Goal: Task Accomplishment & Management: Manage account settings

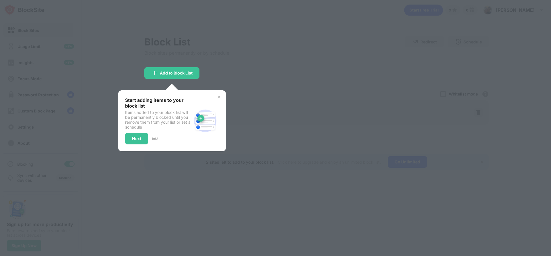
click at [217, 95] on img at bounding box center [219, 97] width 5 height 5
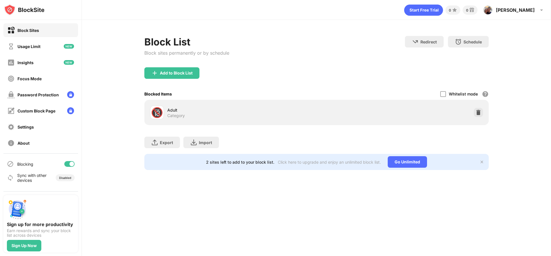
click at [37, 32] on div "Block Sites" at bounding box center [23, 30] width 32 height 7
click at [59, 78] on div "Focus Mode" at bounding box center [40, 79] width 75 height 14
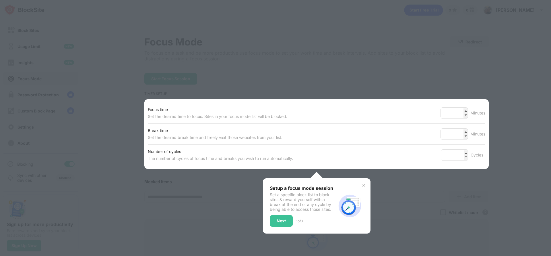
click at [506, 116] on div at bounding box center [275, 128] width 551 height 256
click at [363, 211] on img at bounding box center [350, 206] width 28 height 28
click at [363, 180] on div "Setup a focus mode session Set a specific block list to block sites & reward yo…" at bounding box center [317, 205] width 108 height 55
click at [364, 184] on img at bounding box center [364, 185] width 5 height 5
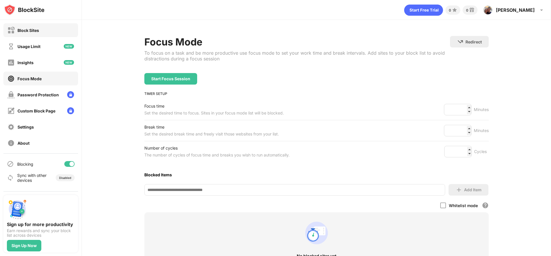
click at [34, 31] on div "Block Sites" at bounding box center [29, 30] width 22 height 5
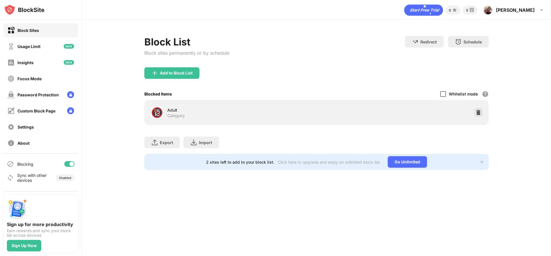
click at [442, 94] on div at bounding box center [444, 94] width 6 height 6
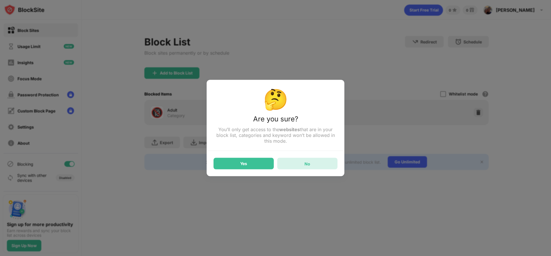
click at [308, 163] on div "No" at bounding box center [308, 163] width 6 height 5
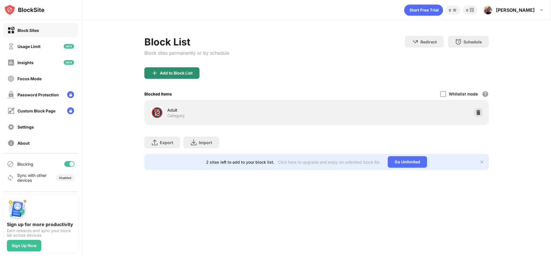
click at [178, 76] on div "Add to Block List" at bounding box center [171, 72] width 55 height 11
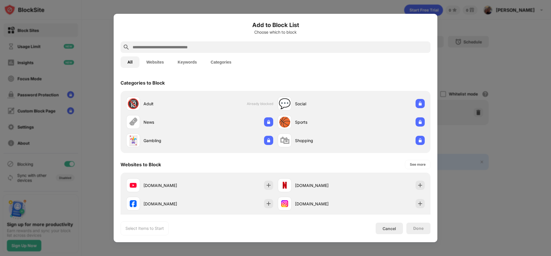
click at [463, 21] on div at bounding box center [275, 128] width 551 height 256
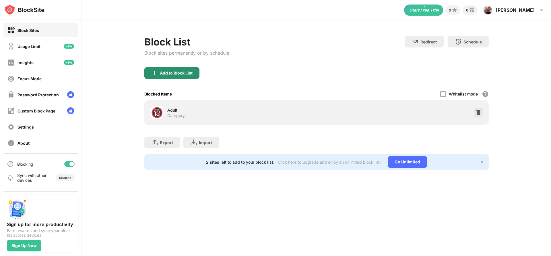
click at [163, 71] on div "Add to Block List" at bounding box center [176, 73] width 33 height 5
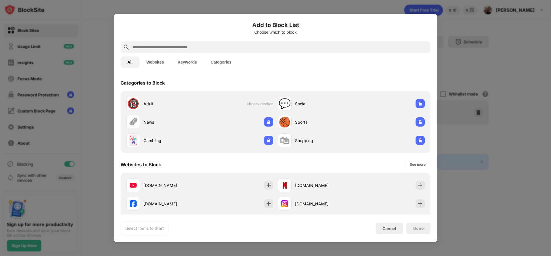
click at [159, 64] on button "Websites" at bounding box center [155, 61] width 31 height 11
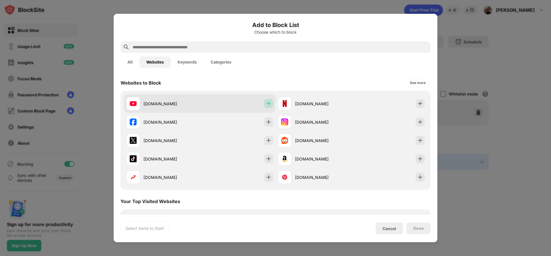
click at [269, 102] on img at bounding box center [269, 104] width 6 height 6
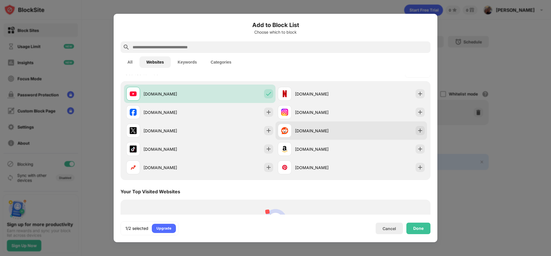
scroll to position [10, 0]
click at [382, 135] on div "[DOMAIN_NAME]" at bounding box center [352, 130] width 152 height 18
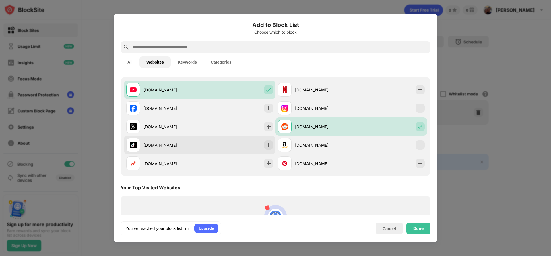
scroll to position [0, 0]
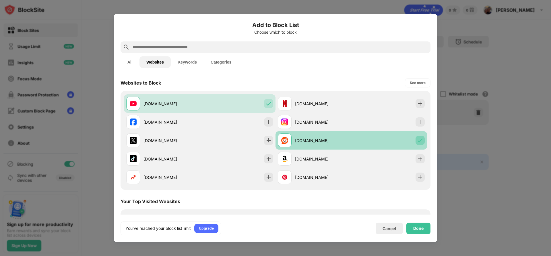
click at [418, 138] on img at bounding box center [421, 140] width 6 height 6
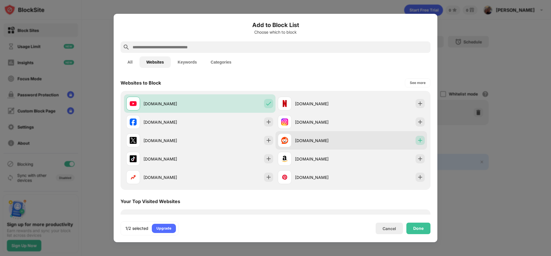
click at [418, 138] on img at bounding box center [421, 140] width 6 height 6
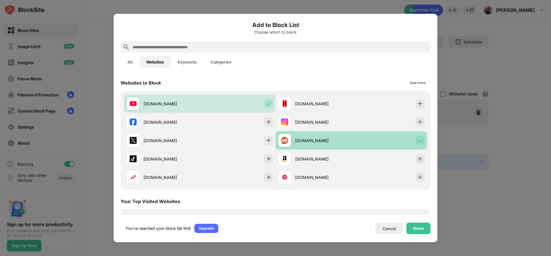
click at [327, 143] on div "[DOMAIN_NAME]" at bounding box center [315, 140] width 74 height 14
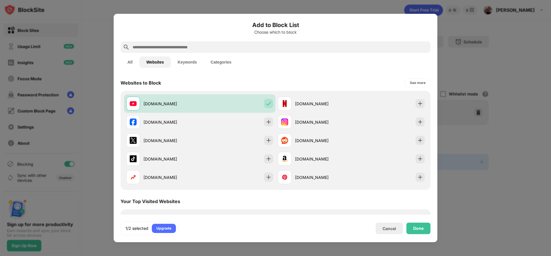
click at [191, 62] on button "Keywords" at bounding box center [187, 61] width 33 height 11
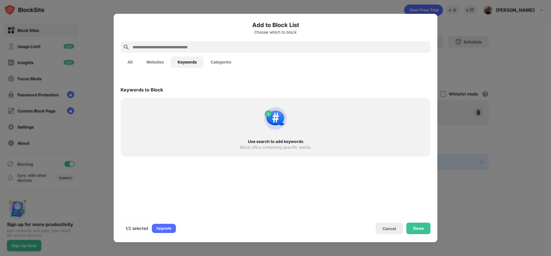
click at [156, 63] on button "Websites" at bounding box center [155, 61] width 31 height 11
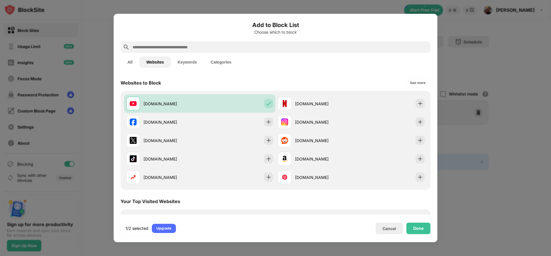
click at [215, 59] on button "Categories" at bounding box center [221, 61] width 34 height 11
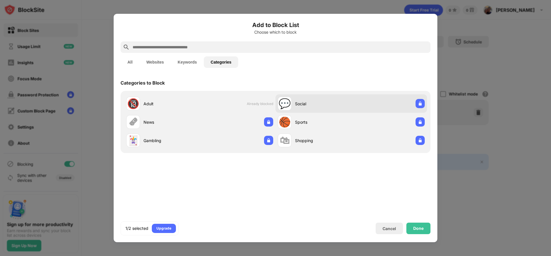
click at [370, 98] on div "💬 Social" at bounding box center [352, 103] width 152 height 18
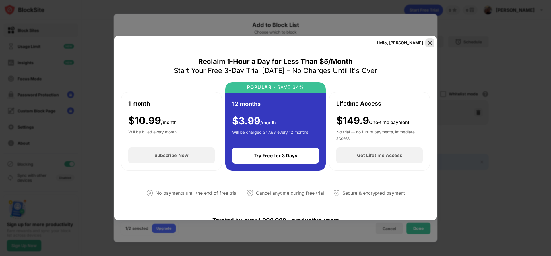
click at [431, 40] on img at bounding box center [430, 43] width 6 height 6
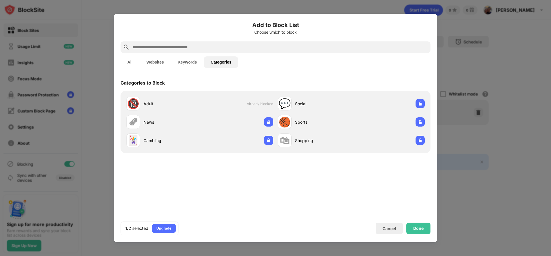
click at [374, 226] on div "1/2 selected Upgrade Cancel Done" at bounding box center [276, 228] width 310 height 14
click at [378, 227] on div "Cancel" at bounding box center [389, 227] width 27 height 11
